Goal: Navigation & Orientation: Find specific page/section

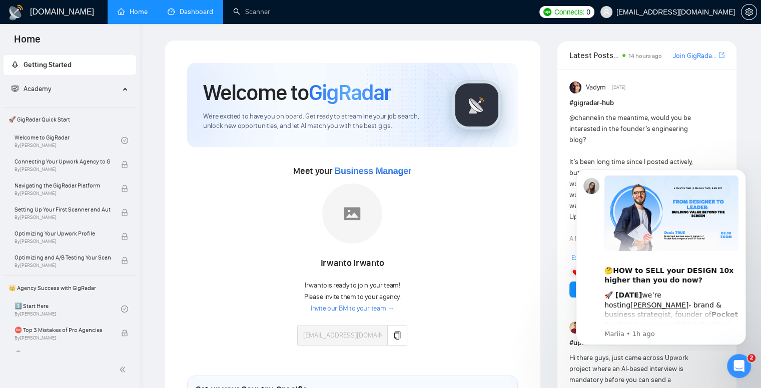
click at [193, 15] on link "Dashboard" at bounding box center [191, 12] width 46 height 9
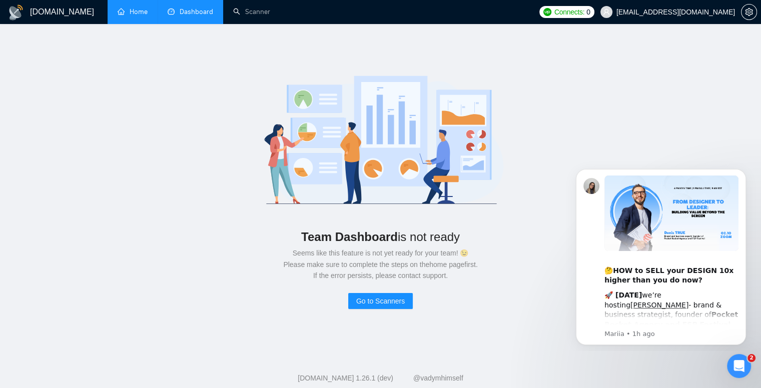
click at [148, 16] on link "Home" at bounding box center [133, 12] width 30 height 9
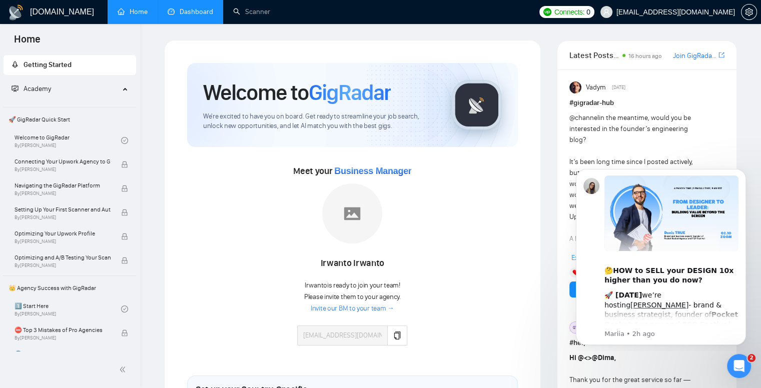
click at [402, 7] on ul "Home Dashboard Scanner" at bounding box center [319, 12] width 430 height 24
drag, startPoint x: 308, startPoint y: 170, endPoint x: 382, endPoint y: 171, distance: 73.6
click at [382, 171] on span "Meet your Business Manager" at bounding box center [352, 171] width 118 height 11
click at [410, 172] on span "Business Manager" at bounding box center [372, 171] width 77 height 10
drag, startPoint x: 326, startPoint y: 265, endPoint x: 371, endPoint y: 265, distance: 45.5
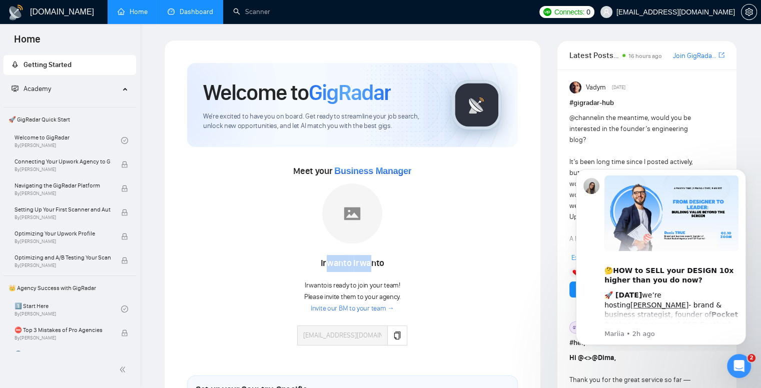
click at [371, 265] on div "[PERSON_NAME]" at bounding box center [352, 263] width 110 height 17
click at [378, 265] on div "[PERSON_NAME]" at bounding box center [352, 263] width 110 height 17
drag, startPoint x: 328, startPoint y: 264, endPoint x: 374, endPoint y: 264, distance: 46.0
click at [374, 264] on div "[PERSON_NAME]" at bounding box center [352, 263] width 110 height 17
click at [381, 261] on div "[PERSON_NAME]" at bounding box center [352, 263] width 110 height 17
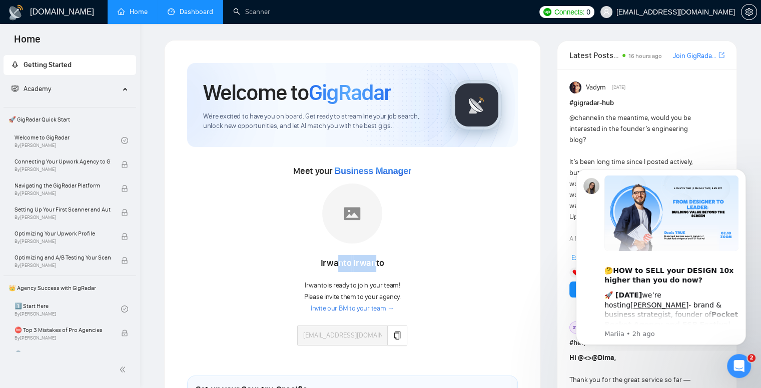
drag, startPoint x: 338, startPoint y: 266, endPoint x: 373, endPoint y: 264, distance: 35.6
click at [373, 264] on div "[PERSON_NAME]" at bounding box center [352, 263] width 110 height 17
click at [328, 267] on div "[PERSON_NAME]" at bounding box center [352, 263] width 110 height 17
drag, startPoint x: 334, startPoint y: 263, endPoint x: 380, endPoint y: 264, distance: 46.5
click at [380, 264] on div "[PERSON_NAME]" at bounding box center [352, 263] width 110 height 17
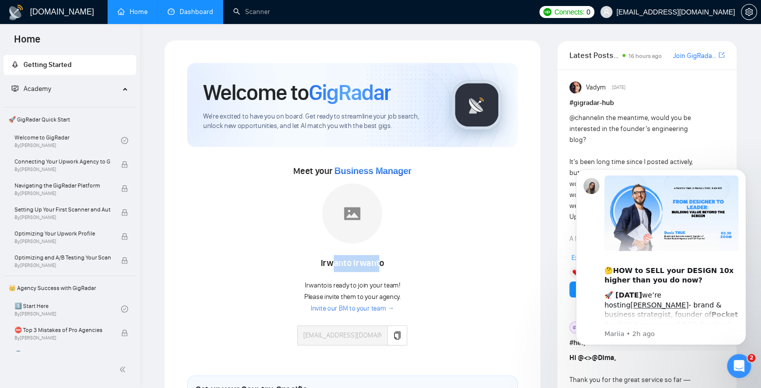
click at [364, 264] on div "[PERSON_NAME]" at bounding box center [352, 263] width 110 height 17
drag, startPoint x: 339, startPoint y: 263, endPoint x: 370, endPoint y: 263, distance: 31.0
click at [370, 263] on div "[PERSON_NAME]" at bounding box center [352, 263] width 110 height 17
click at [373, 263] on div "[PERSON_NAME]" at bounding box center [352, 263] width 110 height 17
drag, startPoint x: 335, startPoint y: 265, endPoint x: 371, endPoint y: 261, distance: 36.7
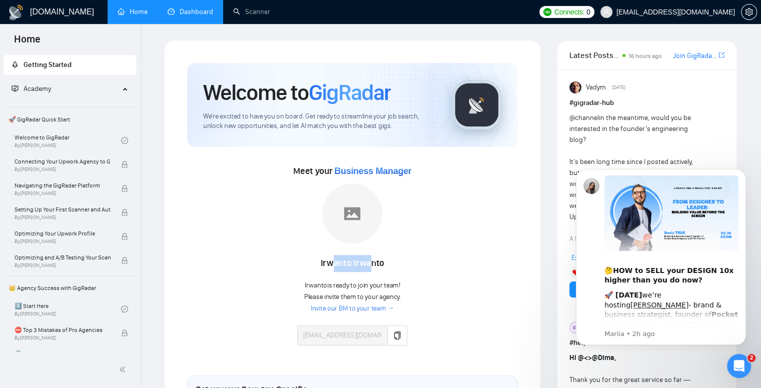
click at [370, 263] on div "[PERSON_NAME]" at bounding box center [352, 263] width 110 height 17
click at [374, 257] on div "[PERSON_NAME]" at bounding box center [352, 263] width 110 height 17
drag, startPoint x: 332, startPoint y: 265, endPoint x: 376, endPoint y: 263, distance: 44.1
click at [376, 263] on div "[PERSON_NAME]" at bounding box center [352, 263] width 110 height 17
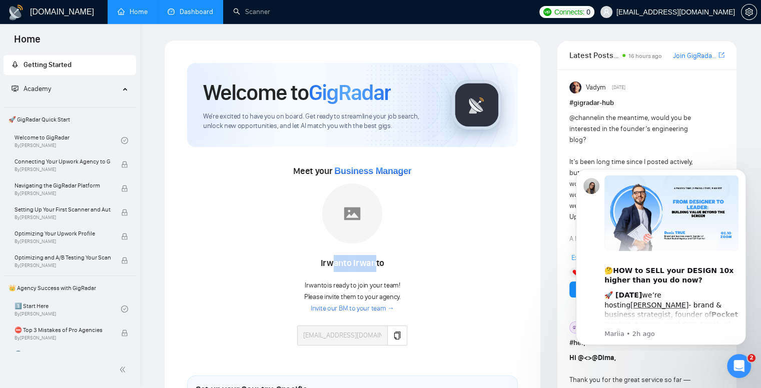
drag, startPoint x: 335, startPoint y: 264, endPoint x: 374, endPoint y: 264, distance: 39.5
click at [374, 264] on div "[PERSON_NAME]" at bounding box center [352, 263] width 110 height 17
click at [322, 266] on div "[PERSON_NAME]" at bounding box center [352, 263] width 110 height 17
drag, startPoint x: 324, startPoint y: 263, endPoint x: 384, endPoint y: 264, distance: 60.0
click at [384, 264] on div "[PERSON_NAME]" at bounding box center [352, 263] width 110 height 17
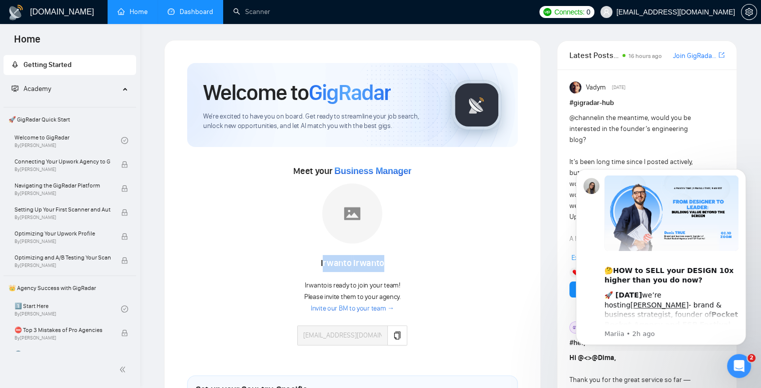
click at [384, 263] on div "[PERSON_NAME]" at bounding box center [352, 263] width 110 height 17
drag, startPoint x: 318, startPoint y: 262, endPoint x: 384, endPoint y: 259, distance: 66.1
click at [384, 259] on div "[PERSON_NAME]" at bounding box center [352, 263] width 110 height 17
click at [392, 262] on div "[PERSON_NAME]" at bounding box center [352, 263] width 110 height 17
drag, startPoint x: 331, startPoint y: 265, endPoint x: 394, endPoint y: 265, distance: 63.0
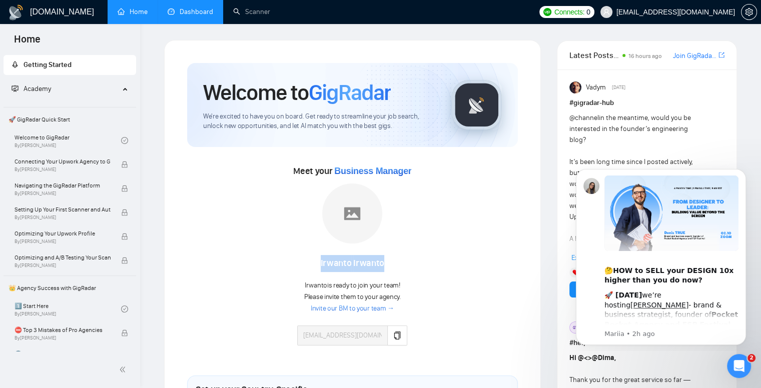
click at [394, 265] on div "[PERSON_NAME]" at bounding box center [352, 263] width 110 height 17
click at [404, 263] on div "[PERSON_NAME]" at bounding box center [352, 263] width 110 height 17
